Goal: Find specific page/section: Find specific page/section

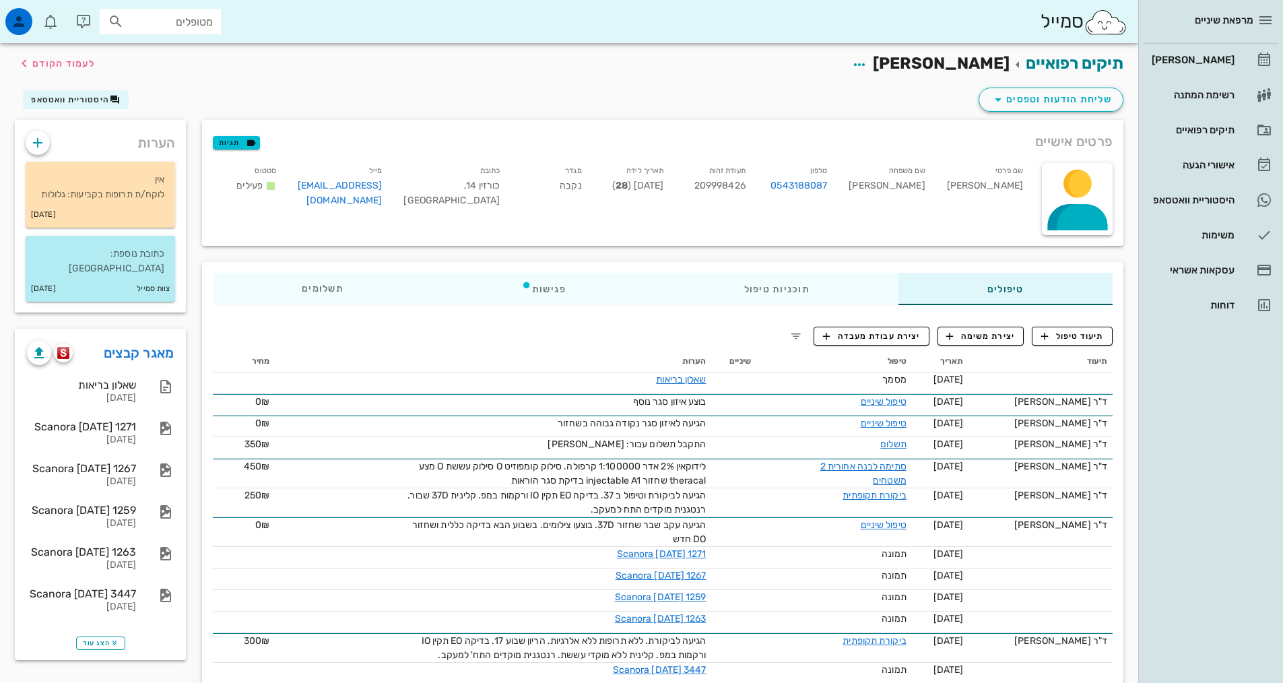
scroll to position [606, 0]
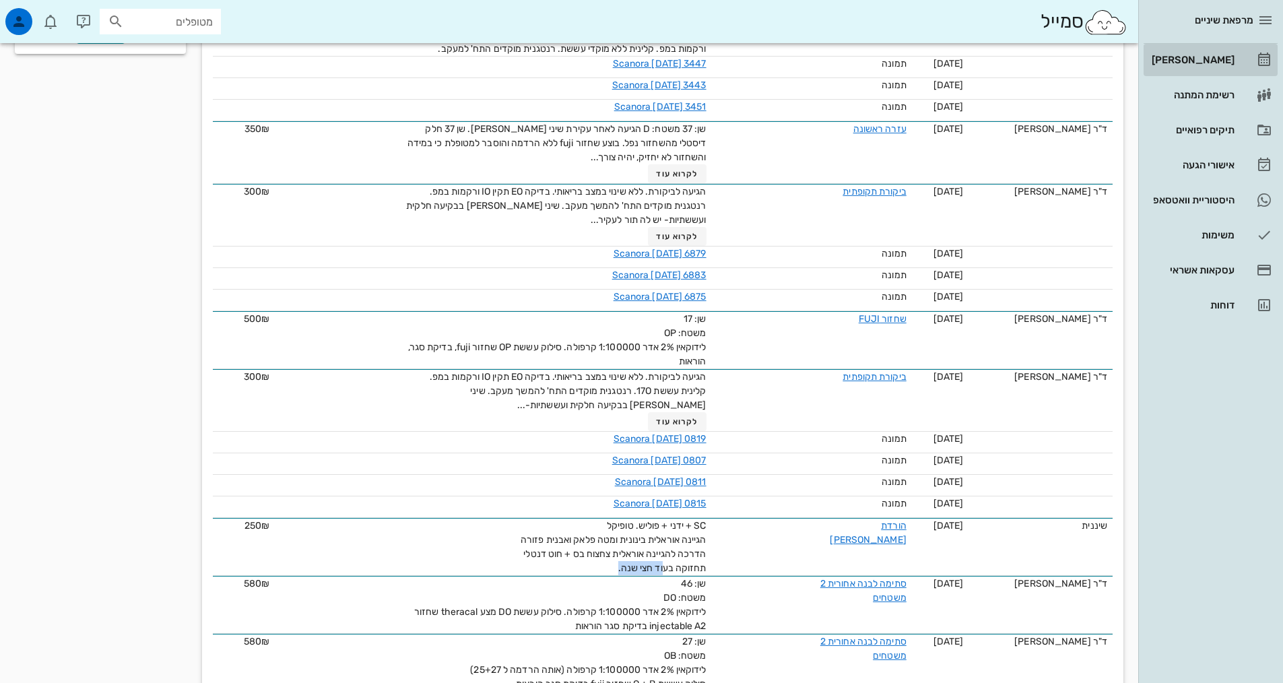
click at [1197, 50] on div "[PERSON_NAME]" at bounding box center [1192, 60] width 86 height 22
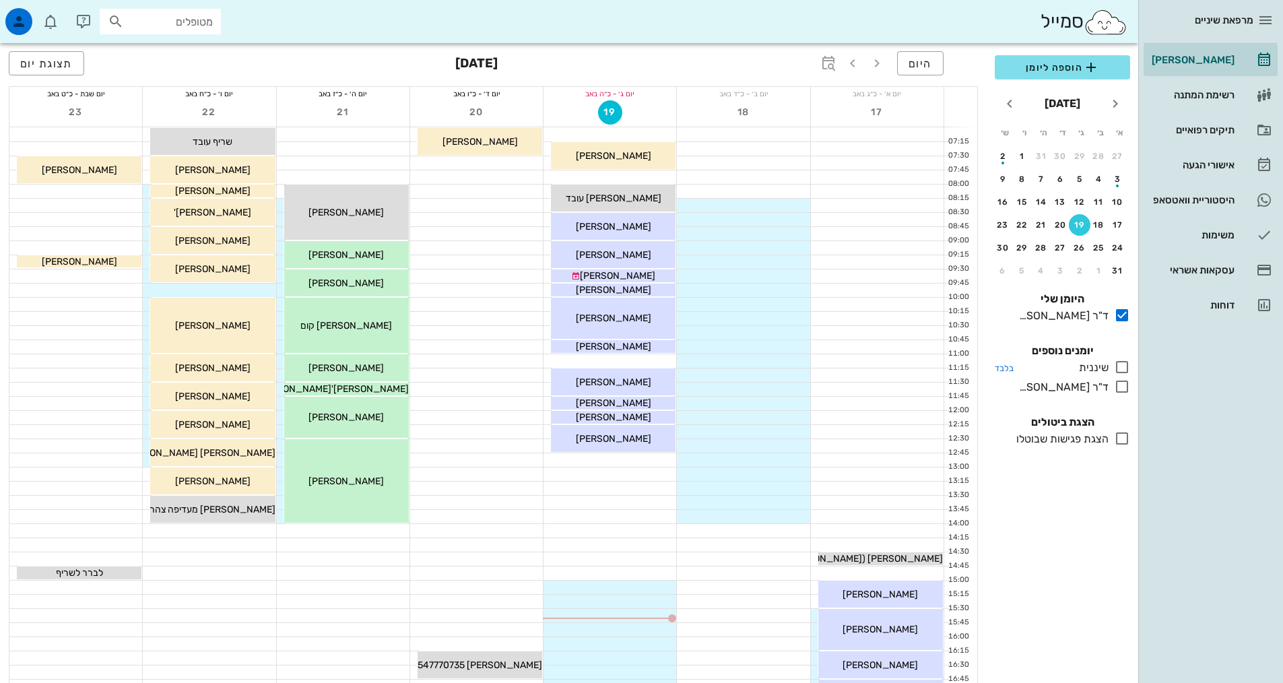
click at [1121, 366] on icon at bounding box center [1122, 367] width 16 height 16
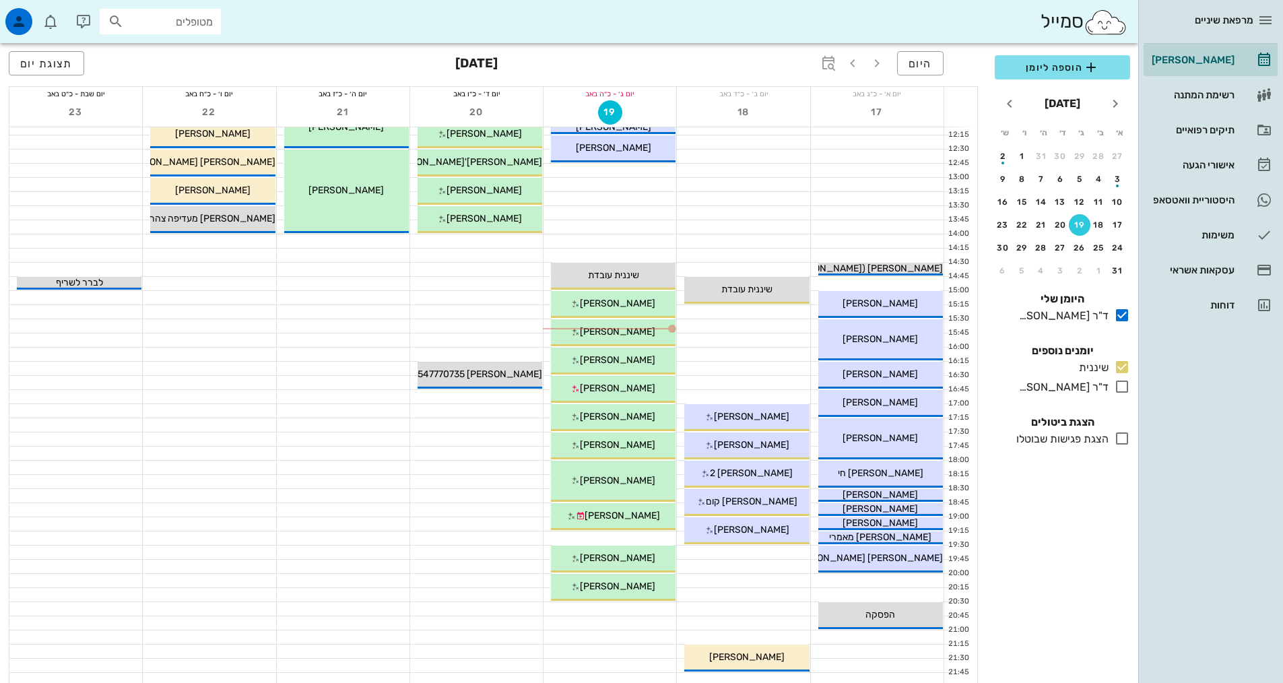
scroll to position [404, 0]
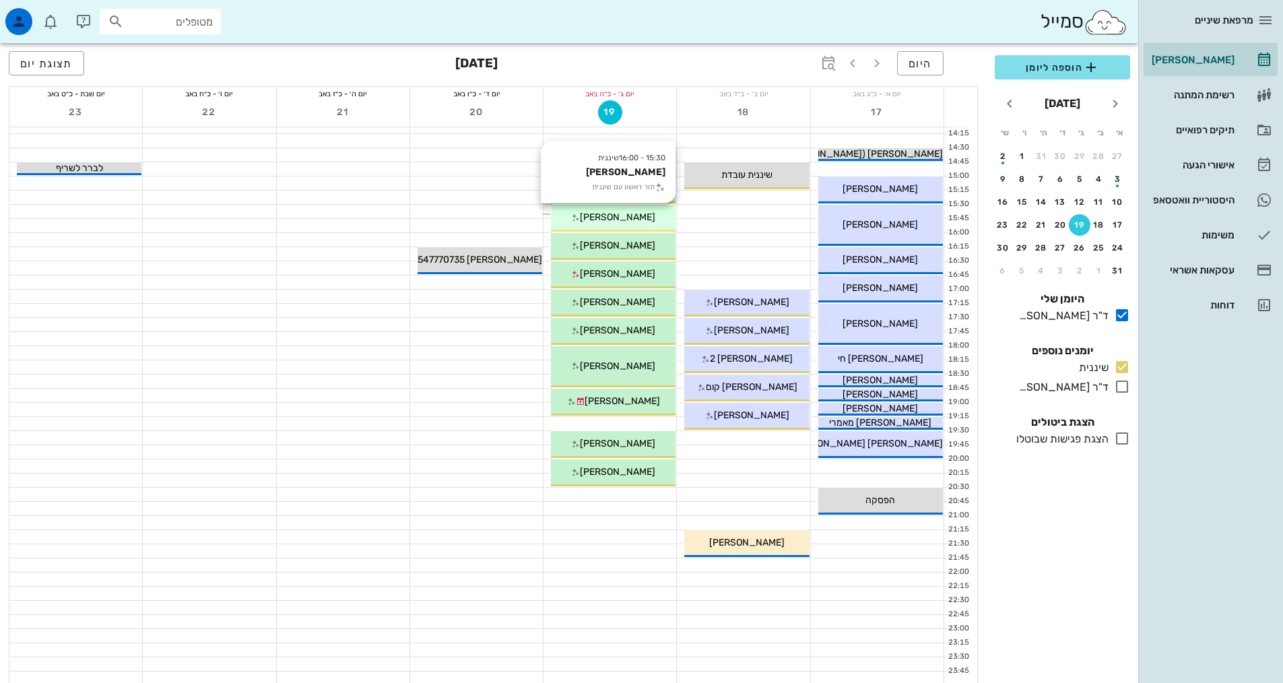
click at [580, 217] on div "[PERSON_NAME]" at bounding box center [613, 217] width 125 height 14
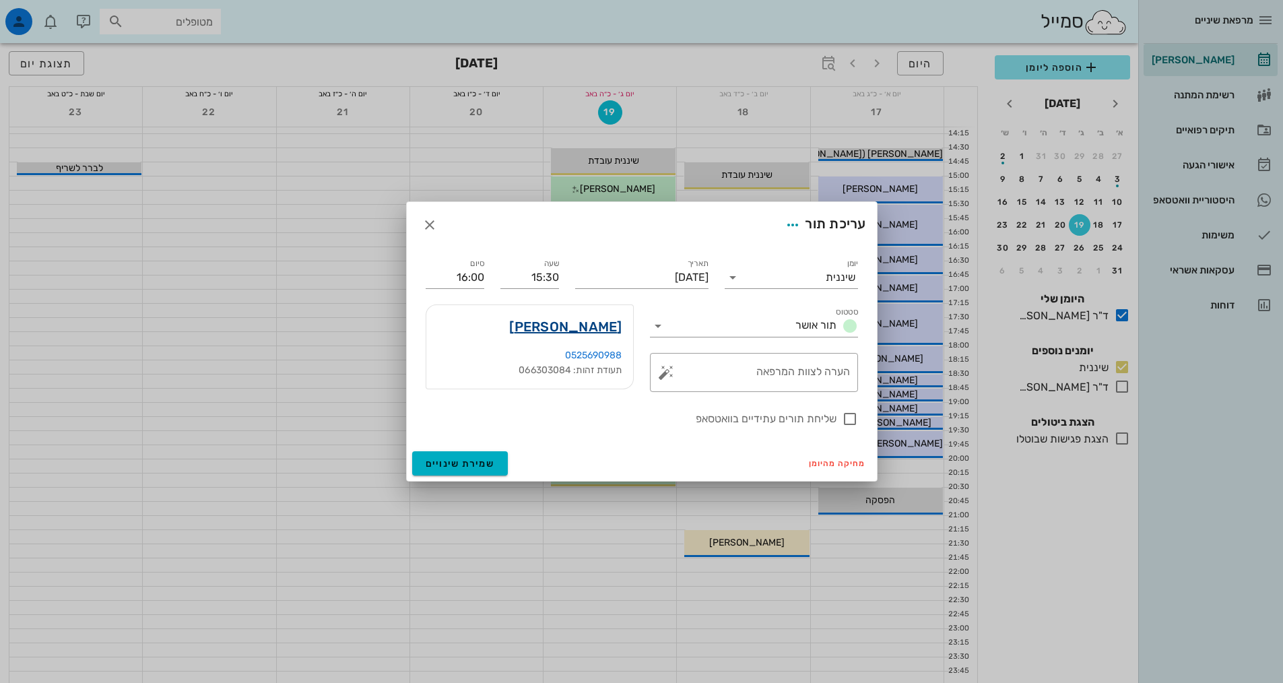
click at [594, 323] on link "[PERSON_NAME]" at bounding box center [565, 327] width 112 height 22
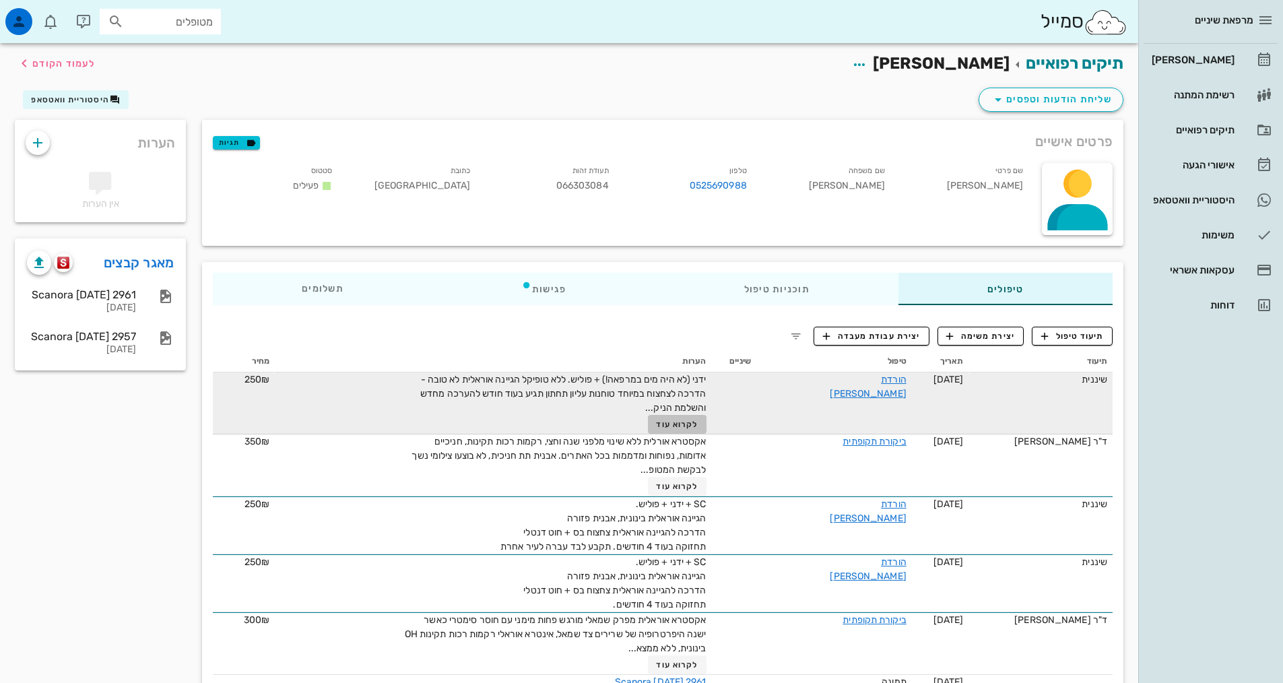
click at [698, 422] on span "לקרוא עוד" at bounding box center [677, 424] width 42 height 9
